Goal: Task Accomplishment & Management: Manage account settings

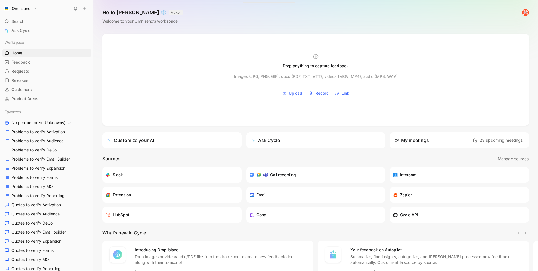
click at [36, 10] on button "Omnisend" at bounding box center [20, 9] width 36 height 8
click at [38, 60] on div "Workspace settings G then S" at bounding box center [39, 58] width 70 height 9
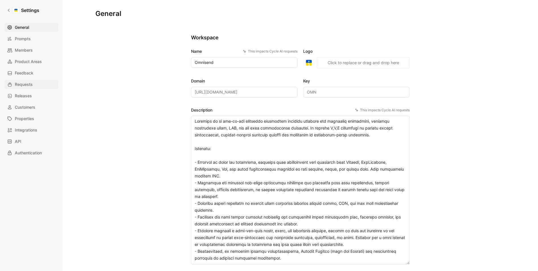
click at [29, 82] on span "Requests" at bounding box center [24, 84] width 18 height 7
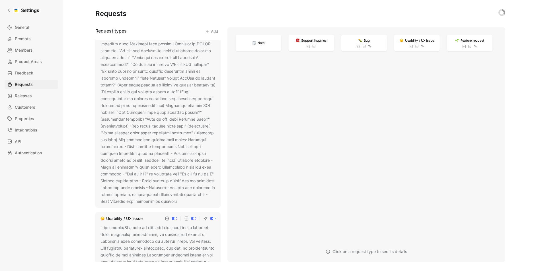
scroll to position [114, 0]
click at [179, 203] on icon at bounding box center [180, 200] width 3 height 3
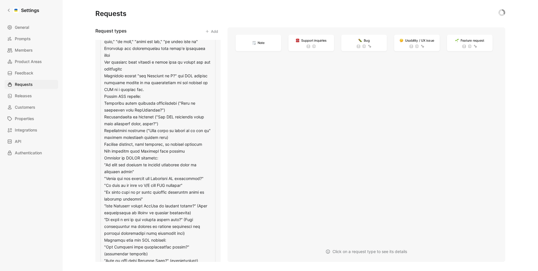
scroll to position [58, 0]
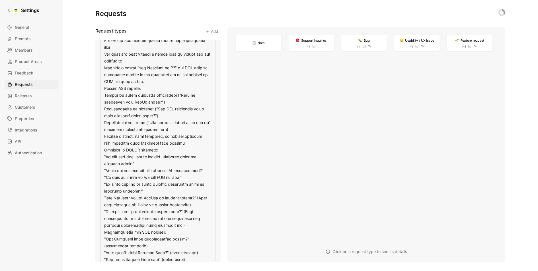
drag, startPoint x: 107, startPoint y: 170, endPoint x: 193, endPoint y: 169, distance: 86.0
click at [193, 169] on textarea at bounding box center [158, 181] width 115 height 374
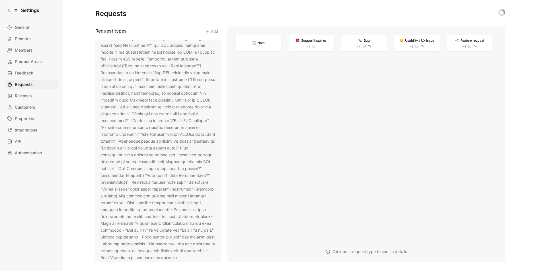
scroll to position [0, 0]
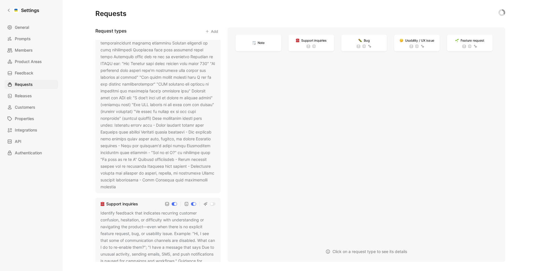
click at [122, 186] on icon at bounding box center [119, 186] width 3 height 3
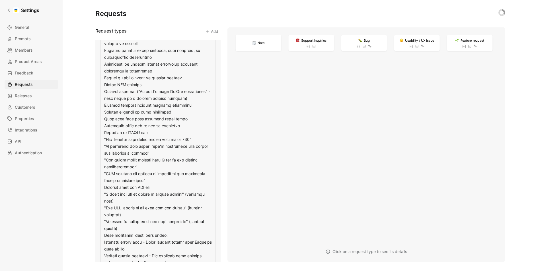
scroll to position [694, 0]
drag, startPoint x: 191, startPoint y: 140, endPoint x: 107, endPoint y: 138, distance: 84.0
click at [107, 138] on textarea at bounding box center [158, 171] width 115 height 319
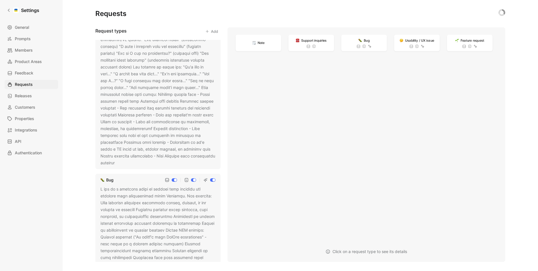
scroll to position [506, 0]
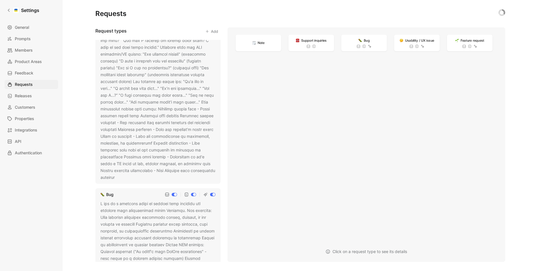
click at [122, 178] on button at bounding box center [119, 178] width 6 height 6
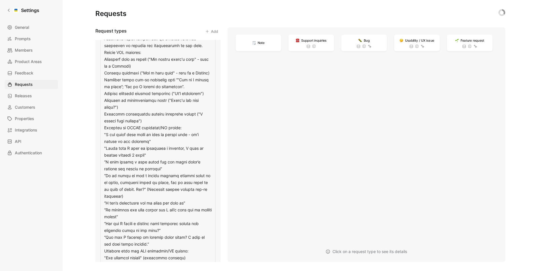
scroll to position [400, 0]
drag, startPoint x: 125, startPoint y: 182, endPoint x: 106, endPoint y: 183, distance: 19.1
click at [106, 183] on textarea at bounding box center [158, 189] width 115 height 504
type textarea "L ipsumdolo/SI ametc ad elitsedd eiusmodt inci u laboreet dolor magnaaliq, enim…"
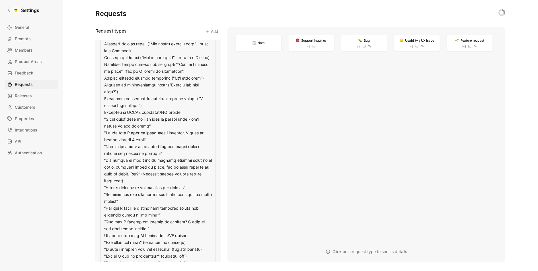
scroll to position [412, 0]
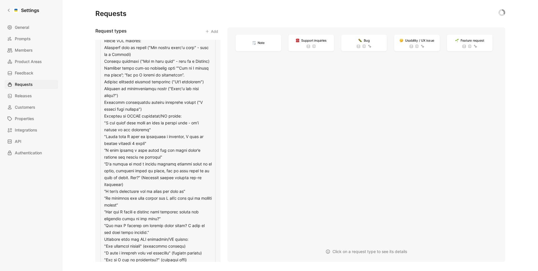
drag, startPoint x: 106, startPoint y: 157, endPoint x: 133, endPoint y: 161, distance: 27.2
click at [133, 161] on textarea at bounding box center [158, 178] width 115 height 504
click at [150, 164] on textarea at bounding box center [158, 178] width 115 height 504
drag, startPoint x: 147, startPoint y: 149, endPoint x: 106, endPoint y: 144, distance: 41.3
click at [106, 144] on textarea at bounding box center [158, 178] width 115 height 504
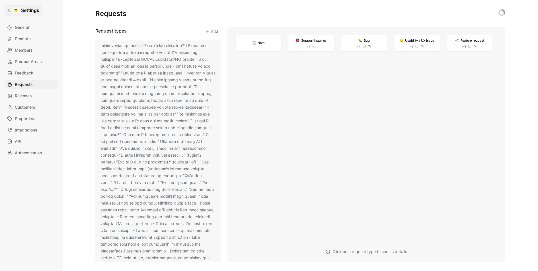
click at [36, 5] on link "Settings" at bounding box center [23, 10] width 37 height 11
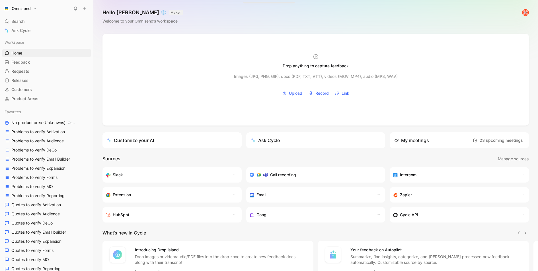
click at [30, 5] on button "Omnisend" at bounding box center [20, 9] width 36 height 8
click at [43, 54] on div "Workspace settings G then S" at bounding box center [39, 58] width 70 height 9
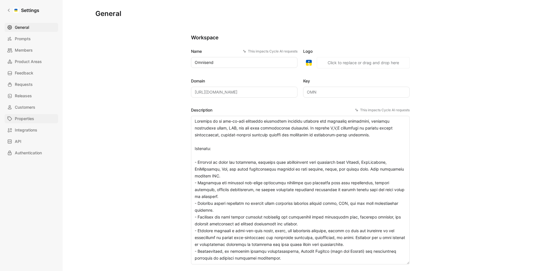
click at [17, 117] on span "Properties" at bounding box center [24, 118] width 19 height 7
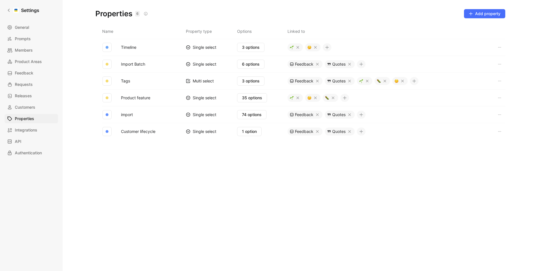
click at [259, 107] on td "74 options" at bounding box center [262, 114] width 50 height 17
click at [256, 111] on span "74 options" at bounding box center [252, 114] width 20 height 7
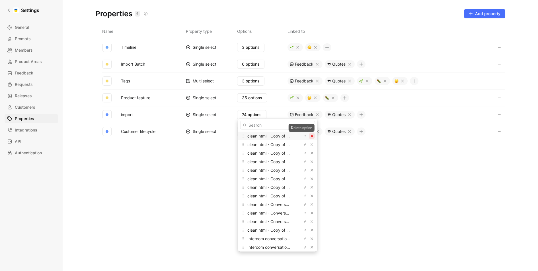
click at [309, 133] on button "button" at bounding box center [312, 136] width 6 height 6
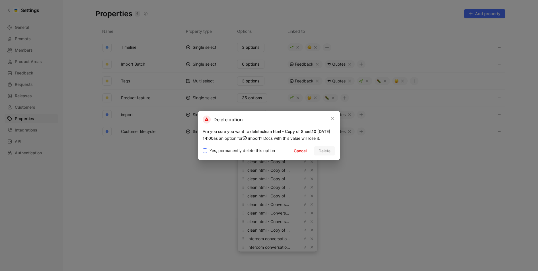
click at [243, 148] on span "Yes, permanently delete this option" at bounding box center [243, 150] width 66 height 7
click at [203, 147] on input "Yes, permanently delete this option" at bounding box center [203, 147] width 0 height 0
click at [316, 148] on button "Delete" at bounding box center [325, 150] width 22 height 9
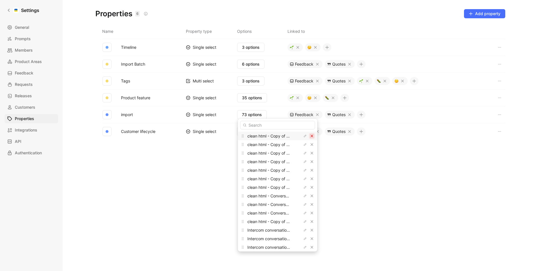
click at [309, 138] on button "button" at bounding box center [312, 136] width 6 height 6
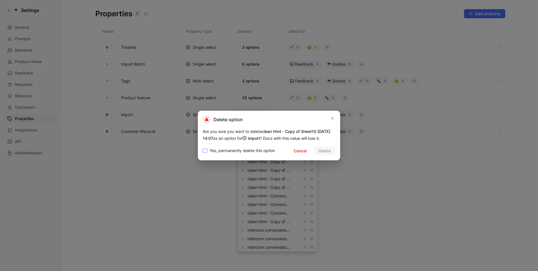
click at [268, 150] on span "Yes, permanently delete this option" at bounding box center [243, 150] width 66 height 7
click at [203, 147] on input "Yes, permanently delete this option" at bounding box center [203, 147] width 0 height 0
click at [316, 150] on button "Delete" at bounding box center [325, 150] width 22 height 9
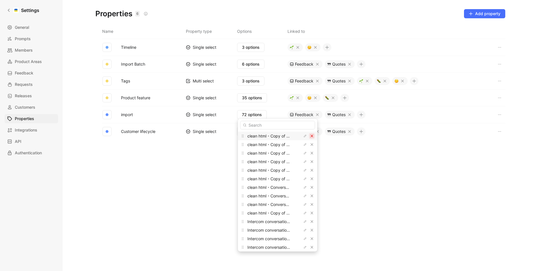
click at [311, 135] on icon "button" at bounding box center [312, 135] width 3 height 3
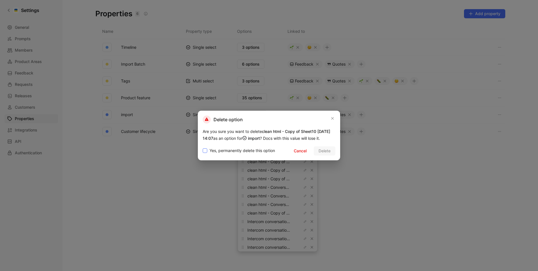
click at [246, 152] on span "Yes, permanently delete this option" at bounding box center [243, 150] width 66 height 7
click at [203, 147] on input "Yes, permanently delete this option" at bounding box center [203, 147] width 0 height 0
click at [319, 152] on span "Delete" at bounding box center [325, 150] width 12 height 7
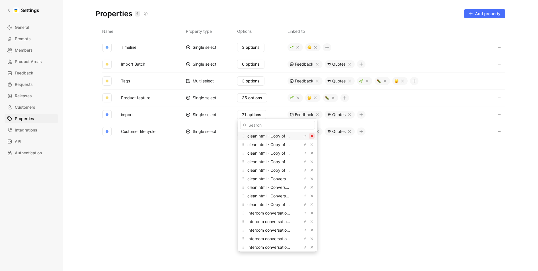
click at [311, 135] on icon "button" at bounding box center [312, 135] width 3 height 3
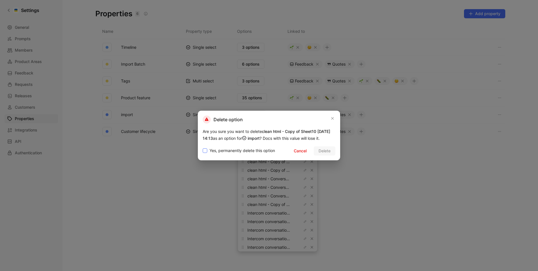
click at [260, 151] on span "Yes, permanently delete this option" at bounding box center [243, 150] width 66 height 7
click at [203, 147] on input "Yes, permanently delete this option" at bounding box center [203, 147] width 0 height 0
click at [327, 151] on span "Delete" at bounding box center [325, 150] width 12 height 7
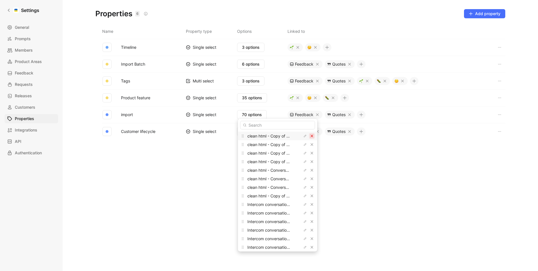
click at [309, 135] on button "button" at bounding box center [312, 136] width 6 height 6
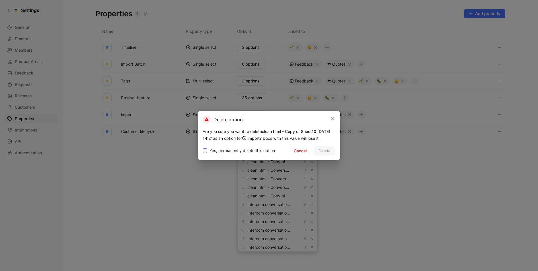
click at [250, 150] on span "Yes, permanently delete this option" at bounding box center [243, 150] width 66 height 7
click at [203, 147] on input "Yes, permanently delete this option" at bounding box center [203, 147] width 0 height 0
click at [319, 150] on span "Delete" at bounding box center [325, 150] width 12 height 7
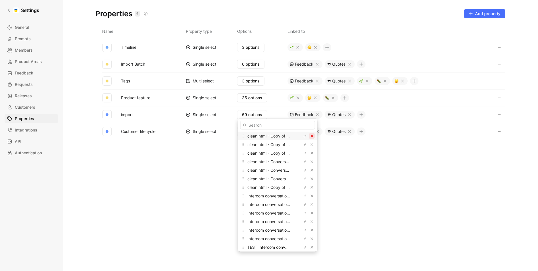
click at [311, 135] on icon "button" at bounding box center [312, 135] width 3 height 3
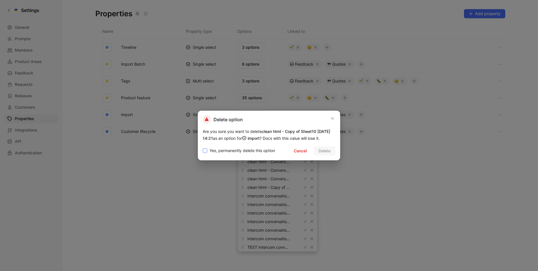
click at [245, 149] on span "Yes, permanently delete this option" at bounding box center [243, 150] width 66 height 7
click at [203, 147] on input "Yes, permanently delete this option" at bounding box center [203, 147] width 0 height 0
click at [322, 151] on span "Delete" at bounding box center [325, 150] width 12 height 7
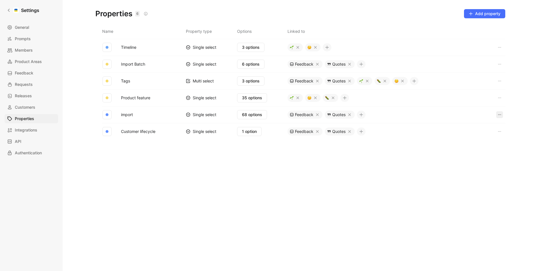
click at [500, 114] on icon "button" at bounding box center [500, 114] width 5 height 5
click at [247, 112] on span "68 options" at bounding box center [252, 114] width 20 height 7
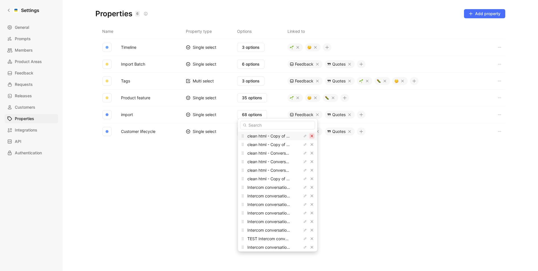
click at [310, 136] on icon "button" at bounding box center [311, 135] width 3 height 3
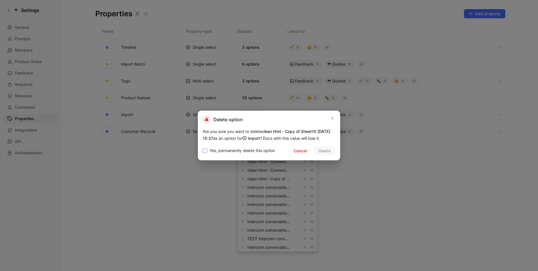
click at [248, 148] on span "Yes, permanently delete this option" at bounding box center [243, 150] width 66 height 7
click at [203, 147] on input "Yes, permanently delete this option" at bounding box center [203, 147] width 0 height 0
click at [322, 150] on span "Delete" at bounding box center [325, 150] width 12 height 7
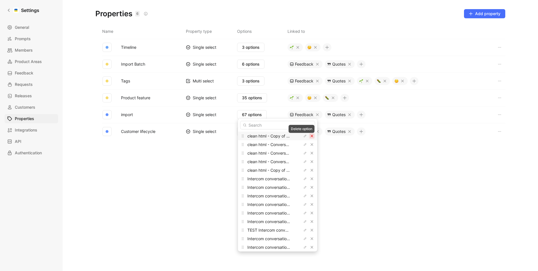
click at [310, 136] on icon "button" at bounding box center [311, 135] width 3 height 3
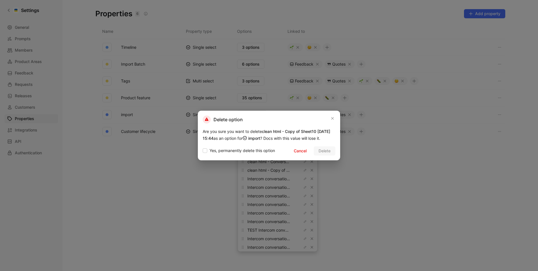
click at [259, 146] on div "Delete option Are you sure you want to delete clean html - Copy of Sheet10 [DAT…" at bounding box center [269, 136] width 142 height 50
click at [259, 148] on span "Yes, permanently delete this option" at bounding box center [243, 150] width 66 height 7
click at [203, 147] on input "Yes, permanently delete this option" at bounding box center [203, 147] width 0 height 0
click at [331, 150] on button "Delete" at bounding box center [325, 150] width 22 height 9
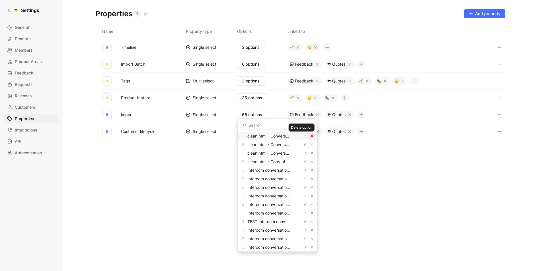
click at [309, 137] on button "button" at bounding box center [312, 136] width 6 height 6
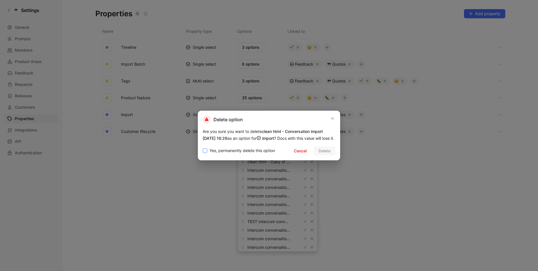
click at [252, 154] on span "Yes, permanently delete this option" at bounding box center [243, 150] width 66 height 7
click at [203, 147] on input "Yes, permanently delete this option" at bounding box center [203, 147] width 0 height 0
click at [327, 154] on span "Delete" at bounding box center [325, 150] width 12 height 7
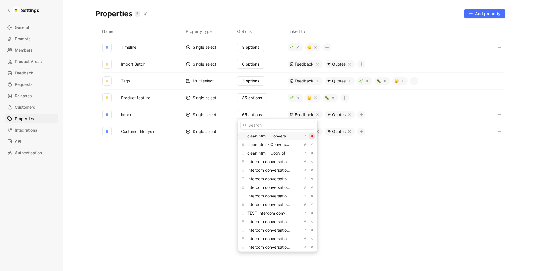
click at [310, 134] on icon "button" at bounding box center [311, 135] width 3 height 3
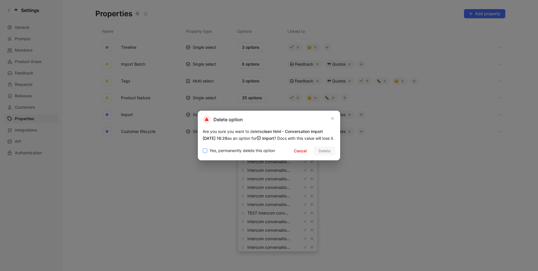
click at [263, 152] on span "Yes, permanently delete this option" at bounding box center [243, 150] width 66 height 7
click at [203, 147] on input "Yes, permanently delete this option" at bounding box center [203, 147] width 0 height 0
click at [328, 152] on span "Delete" at bounding box center [325, 150] width 12 height 7
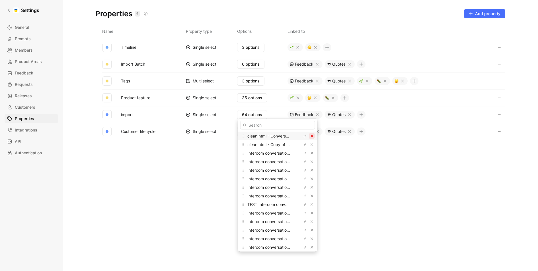
click at [309, 136] on button "button" at bounding box center [312, 136] width 6 height 6
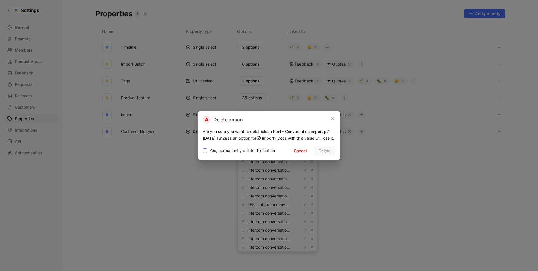
click at [242, 151] on span "Yes, permanently delete this option" at bounding box center [243, 150] width 66 height 7
click at [203, 147] on input "Yes, permanently delete this option" at bounding box center [203, 147] width 0 height 0
click at [326, 153] on span "Delete" at bounding box center [325, 150] width 12 height 7
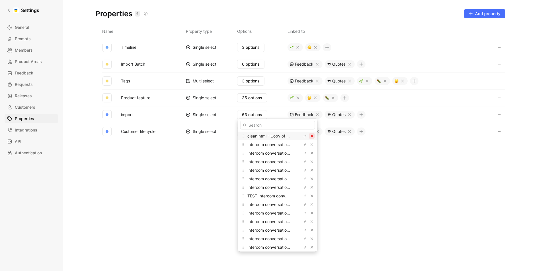
click at [310, 136] on icon "button" at bounding box center [311, 135] width 3 height 3
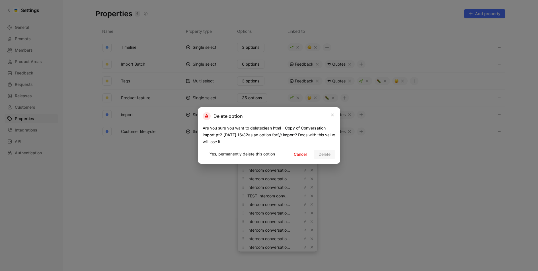
click at [256, 152] on span "Yes, permanently delete this option" at bounding box center [243, 153] width 66 height 7
click at [203, 150] on input "Yes, permanently delete this option" at bounding box center [203, 150] width 0 height 0
click at [329, 156] on span "Delete" at bounding box center [325, 154] width 12 height 7
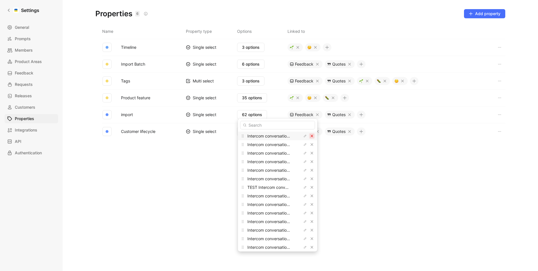
click at [310, 137] on icon "button" at bounding box center [311, 135] width 3 height 3
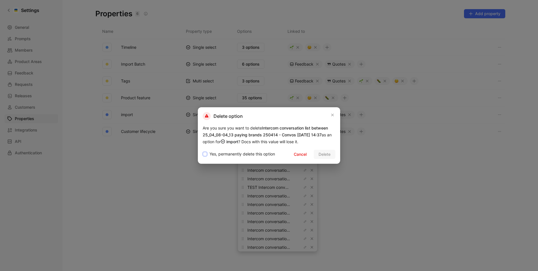
click at [250, 155] on span "Yes, permanently delete this option" at bounding box center [243, 153] width 66 height 7
click at [203, 150] on input "Yes, permanently delete this option" at bounding box center [203, 150] width 0 height 0
click at [323, 154] on span "Delete" at bounding box center [325, 154] width 12 height 7
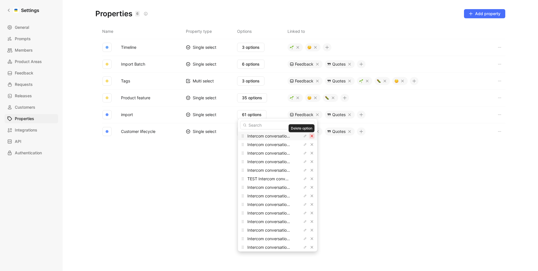
click at [310, 135] on icon "button" at bounding box center [311, 135] width 3 height 3
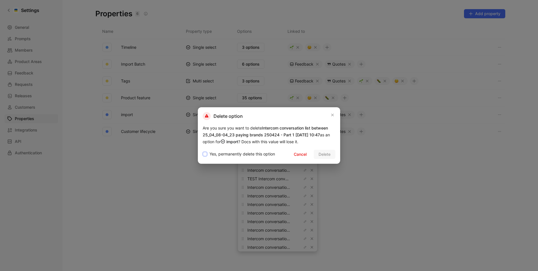
click at [247, 155] on span "Yes, permanently delete this option" at bounding box center [243, 153] width 66 height 7
click at [203, 150] on input "Yes, permanently delete this option" at bounding box center [203, 150] width 0 height 0
click at [317, 153] on button "Delete" at bounding box center [325, 154] width 22 height 9
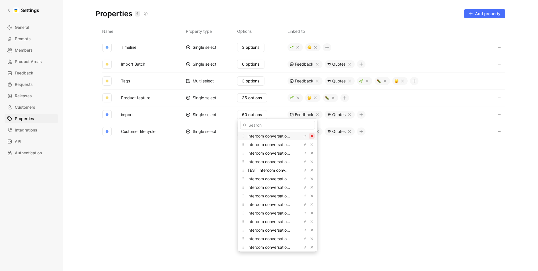
click at [311, 136] on icon "button" at bounding box center [312, 135] width 3 height 3
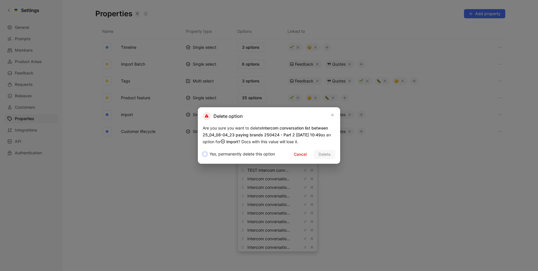
click at [253, 152] on span "Yes, permanently delete this option" at bounding box center [243, 153] width 66 height 7
click at [203, 150] on input "Yes, permanently delete this option" at bounding box center [203, 150] width 0 height 0
click at [324, 152] on span "Delete" at bounding box center [325, 154] width 12 height 7
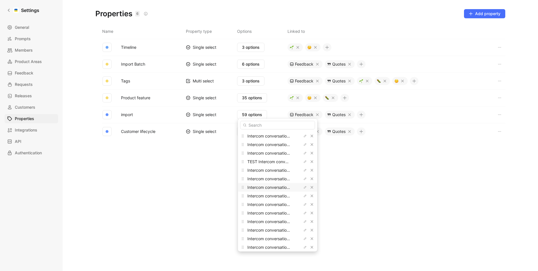
scroll to position [395, 0]
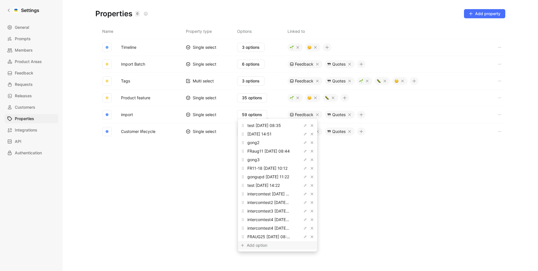
click at [263, 244] on div "Add option" at bounding box center [268, 245] width 43 height 7
type input "Gongfinale"
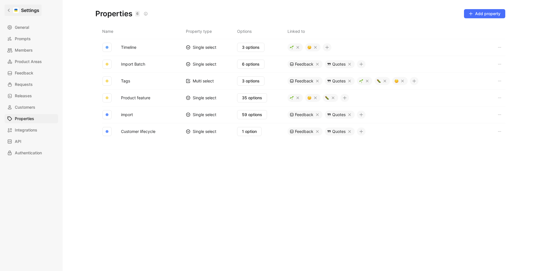
click at [14, 11] on div at bounding box center [16, 10] width 6 height 6
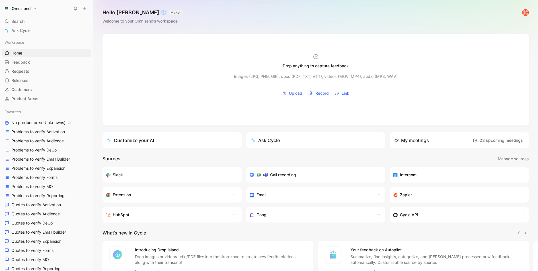
click at [85, 9] on icon at bounding box center [85, 9] width 4 height 4
click at [122, 12] on button "New feedback c" at bounding box center [122, 11] width 61 height 10
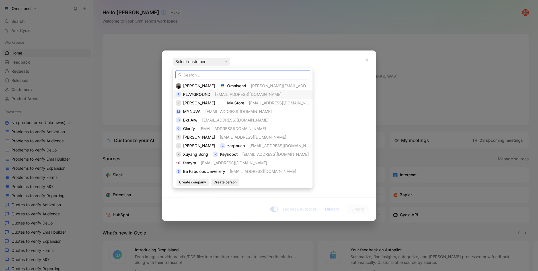
paste input "COFO（コフォ）[GEOGRAPHIC_DATA]"
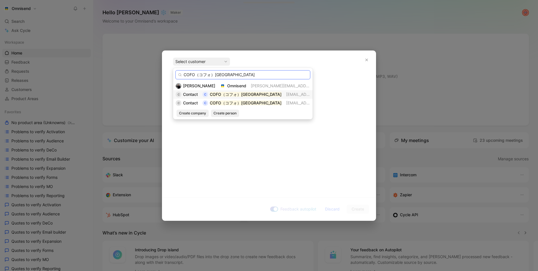
type input "COFO（コフォ）[GEOGRAPHIC_DATA]"
click at [215, 96] on mark "COFO（コフォ）[GEOGRAPHIC_DATA]" at bounding box center [246, 94] width 72 height 5
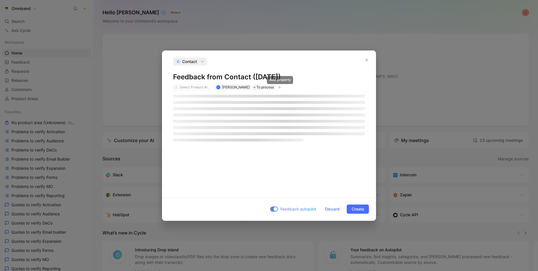
click at [279, 87] on icon "button" at bounding box center [279, 87] width 3 height 0
type input "gong"
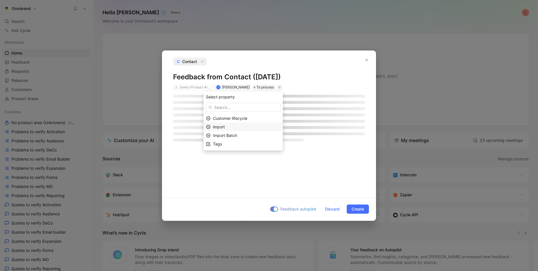
click at [236, 126] on div "import" at bounding box center [246, 126] width 67 height 7
type input "gong"
type input "final"
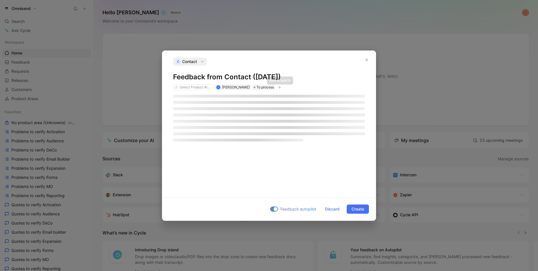
click at [280, 88] on icon "button" at bounding box center [279, 86] width 3 height 3
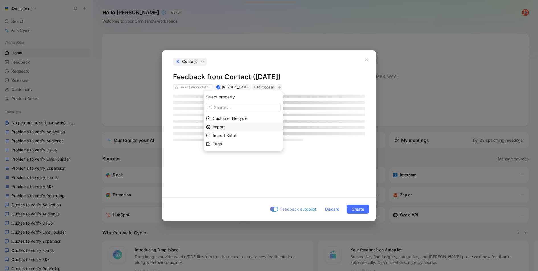
click at [210, 125] on icon at bounding box center [208, 127] width 4 height 4
type input "fina"
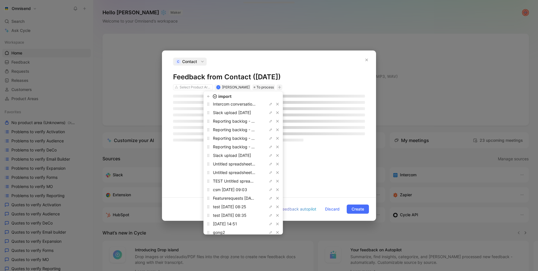
scroll to position [404, 0]
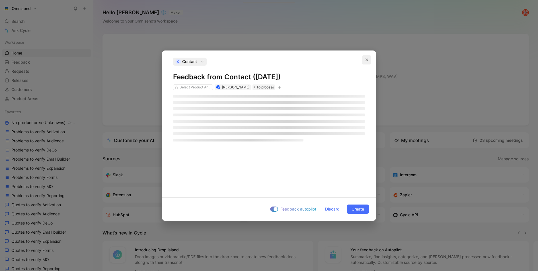
click at [366, 63] on button "button" at bounding box center [366, 59] width 9 height 9
